Goal: Task Accomplishment & Management: Complete application form

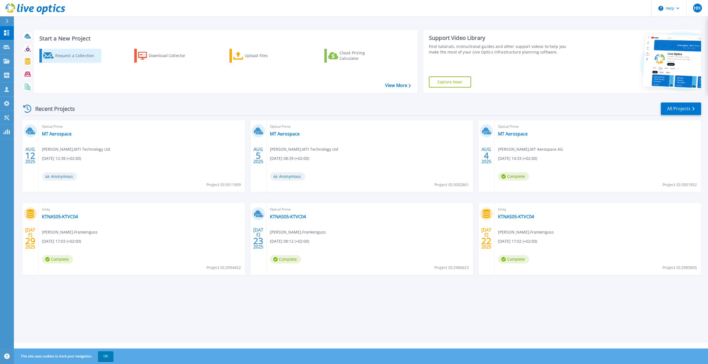
click at [71, 54] on div "Request a Collection" at bounding box center [77, 55] width 44 height 11
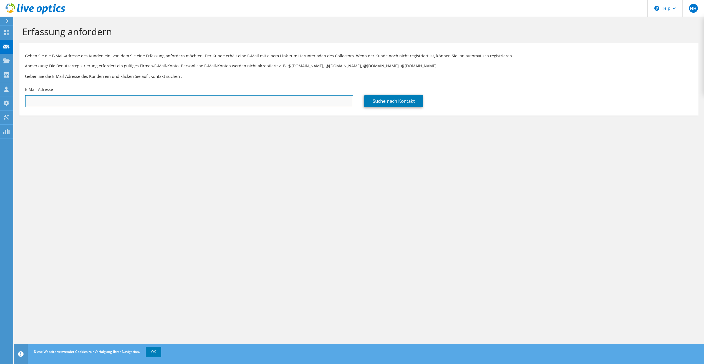
click at [272, 96] on input "text" at bounding box center [189, 101] width 328 height 12
paste input "Ludwig.Knoedl@iacgroup.com"
type input "Ludwig.Knoedl@iacgroup.com"
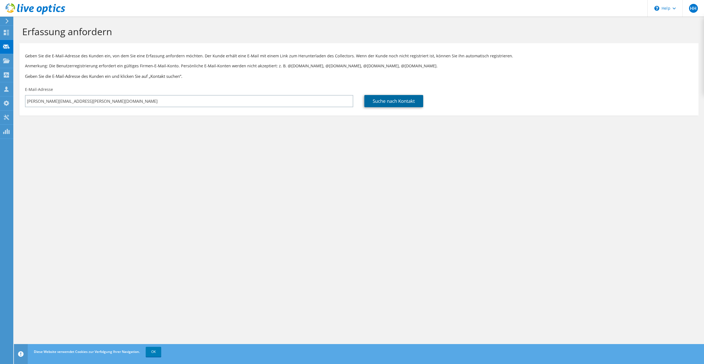
click at [405, 103] on link "Suche nach Kontakt" at bounding box center [393, 101] width 59 height 12
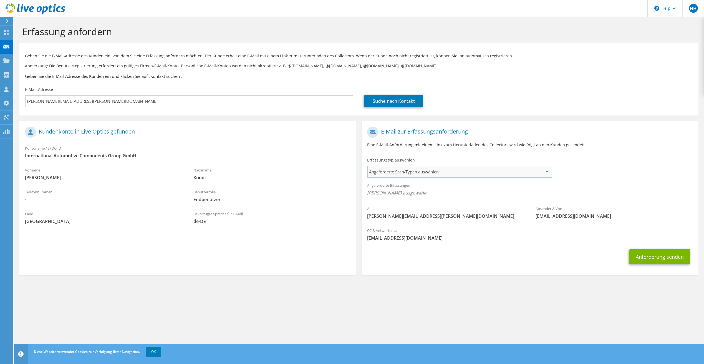
click at [437, 173] on span "Angeforderte Scan-Typen auswählen" at bounding box center [459, 171] width 183 height 11
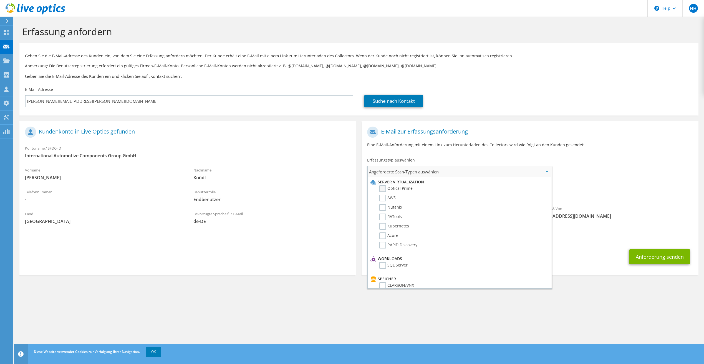
click at [381, 190] on label "Optical Prime" at bounding box center [395, 189] width 33 height 7
click at [0, 0] on input "Optical Prime" at bounding box center [0, 0] width 0 height 0
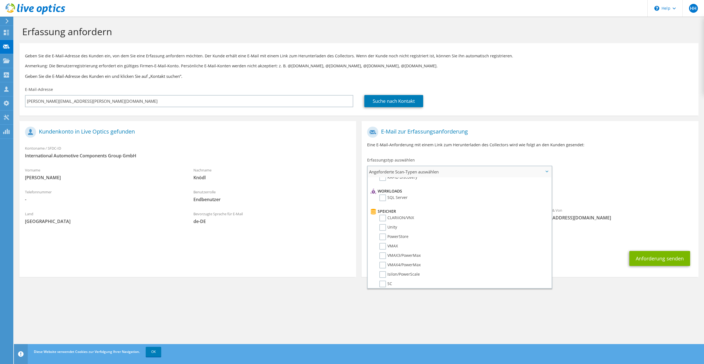
scroll to position [83, 0]
click at [383, 214] on label "Unity" at bounding box center [388, 212] width 18 height 7
click at [0, 0] on input "Unity" at bounding box center [0, 0] width 0 height 0
click at [580, 253] on div "Anforderung senden" at bounding box center [529, 259] width 336 height 21
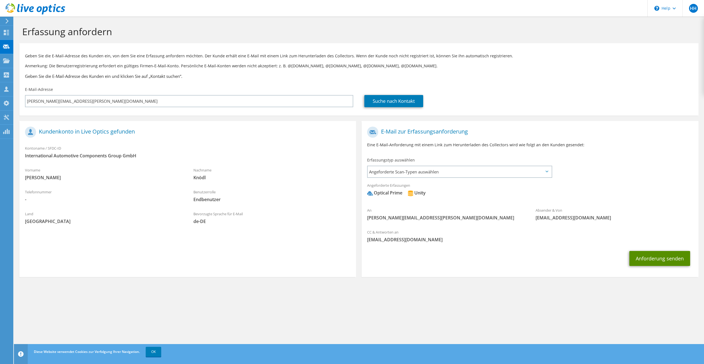
click at [673, 261] on button "Anforderung senden" at bounding box center [659, 258] width 61 height 15
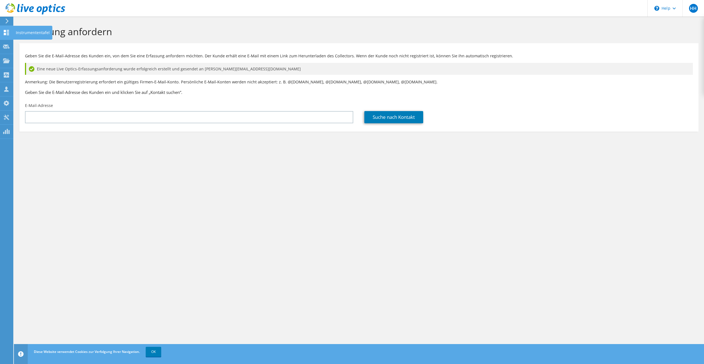
click at [4, 32] on icon at bounding box center [6, 32] width 7 height 5
